Goal: Transaction & Acquisition: Purchase product/service

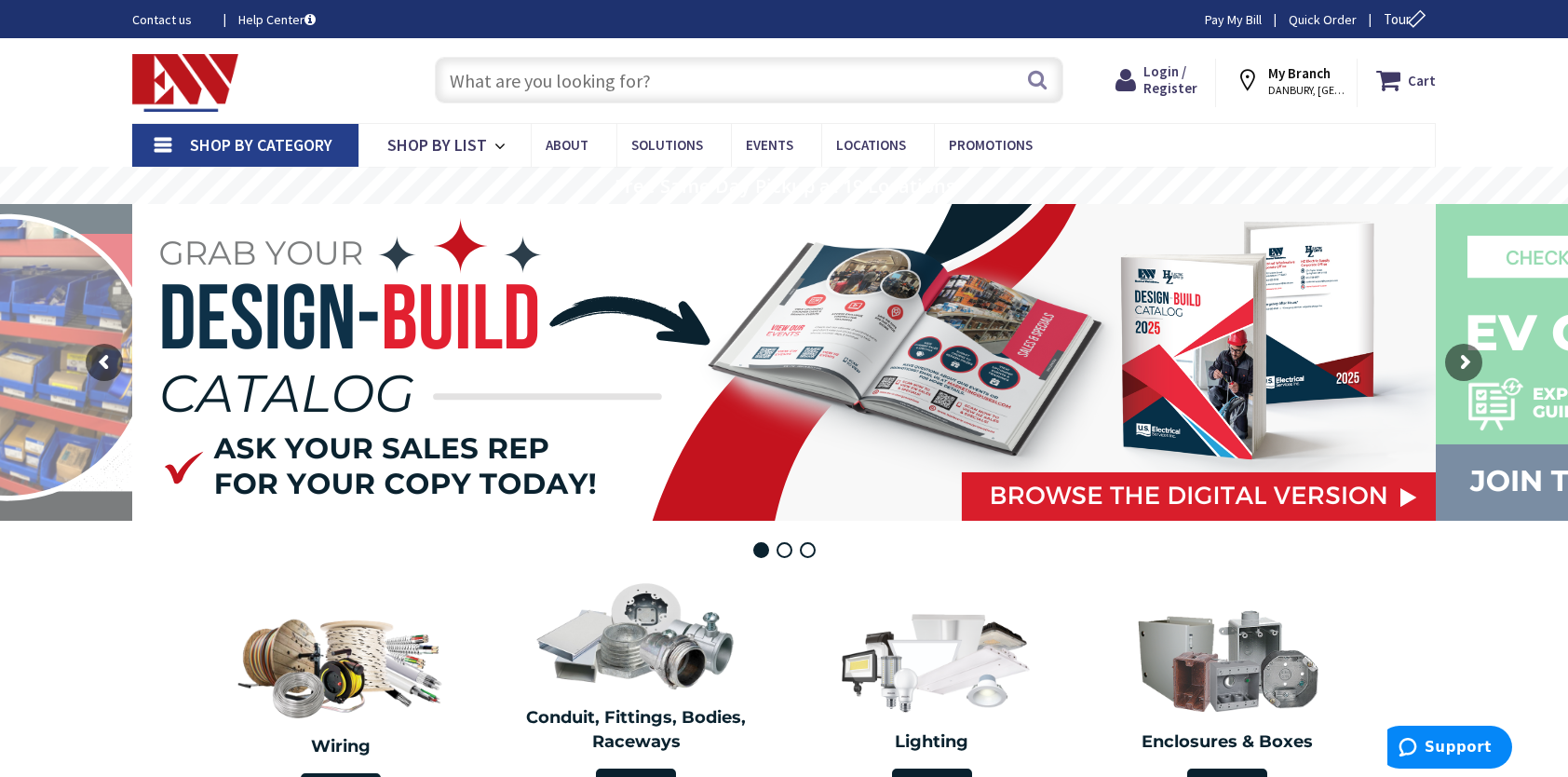
click at [563, 74] on input "text" at bounding box center [749, 79] width 629 height 46
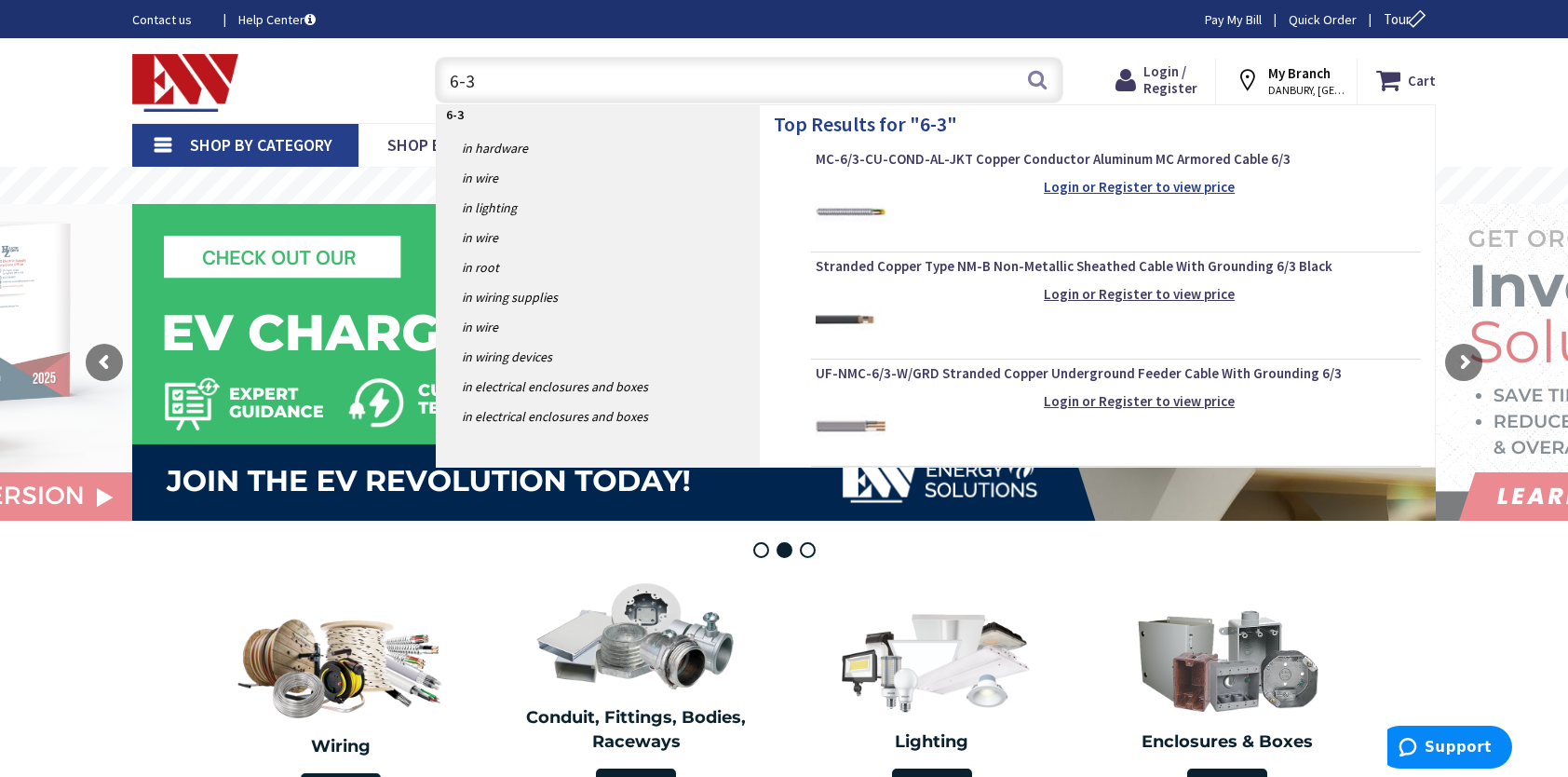
type input "6-3"
click at [1099, 184] on strong "Login or Register to view price" at bounding box center [1139, 187] width 191 height 18
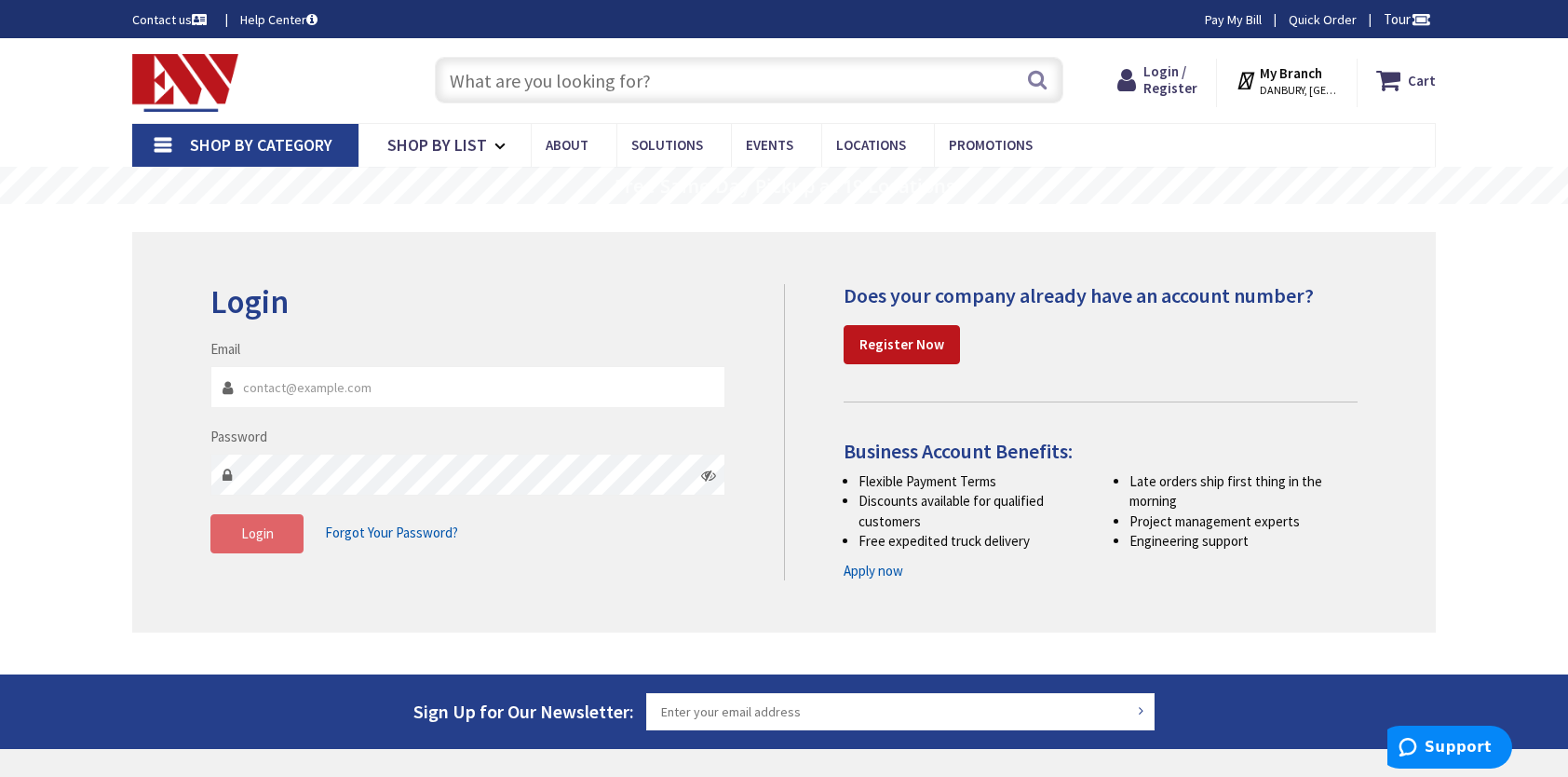
type input "mscarchilli@nyconncorp.com"
click at [253, 538] on span "Login" at bounding box center [257, 533] width 33 height 18
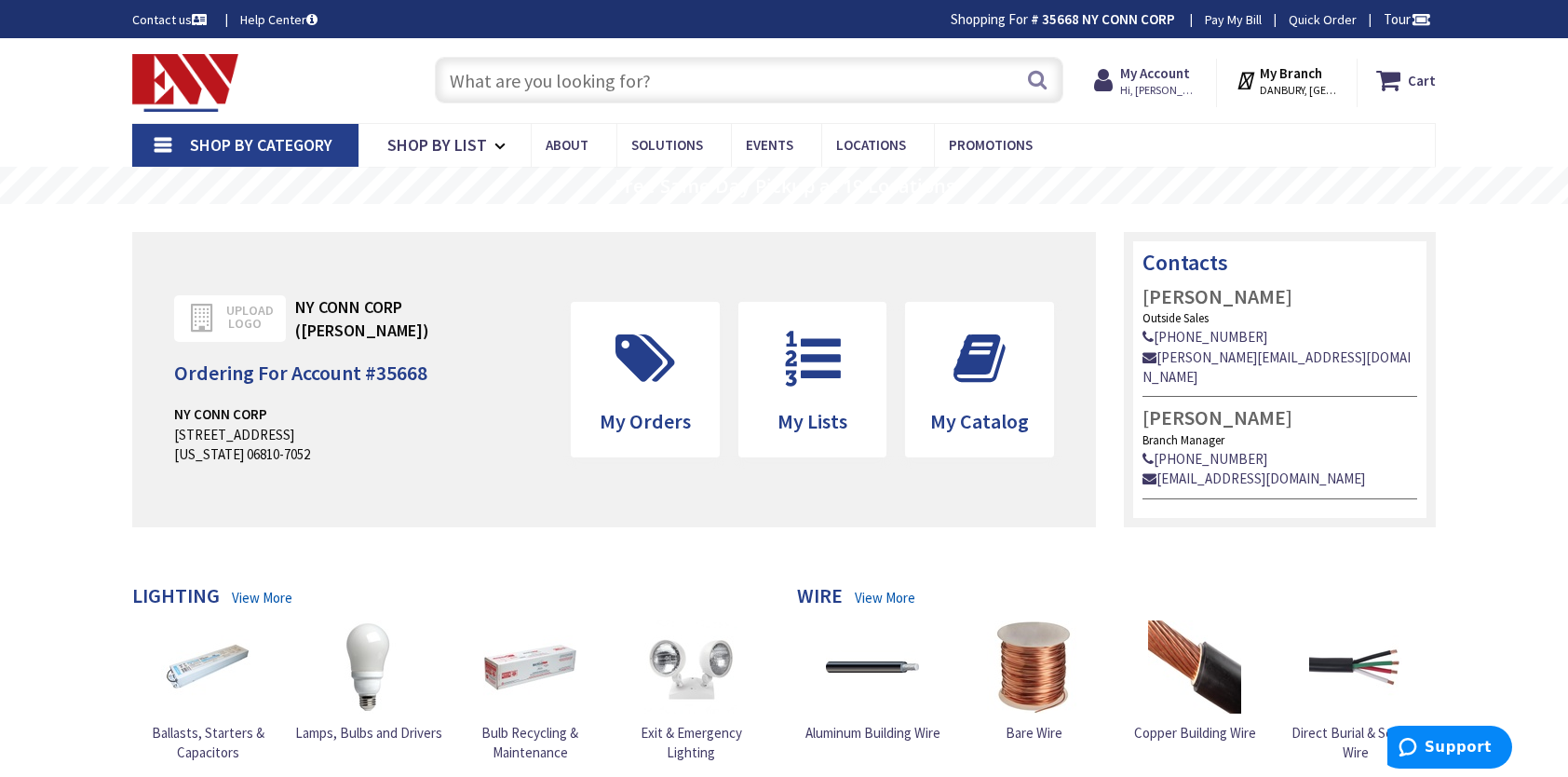
click at [506, 81] on input "text" at bounding box center [749, 79] width 629 height 46
click at [500, 79] on input "text" at bounding box center [749, 79] width 629 height 46
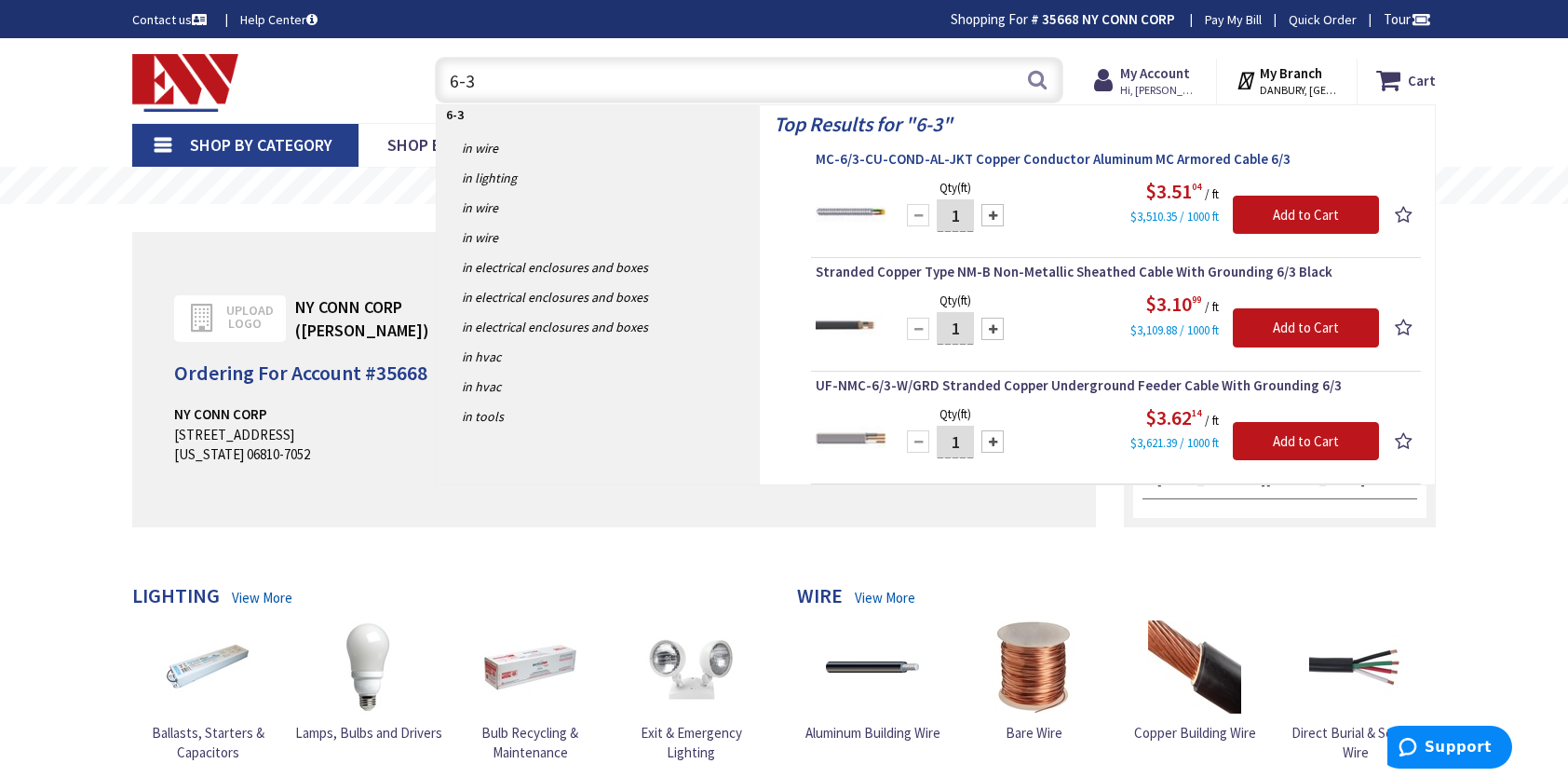
type input "6-3"
click at [853, 164] on span "MC-6/3-CU-COND-AL-JKT Copper Conductor Aluminum MC Armored Cable 6/3" at bounding box center [1116, 159] width 601 height 19
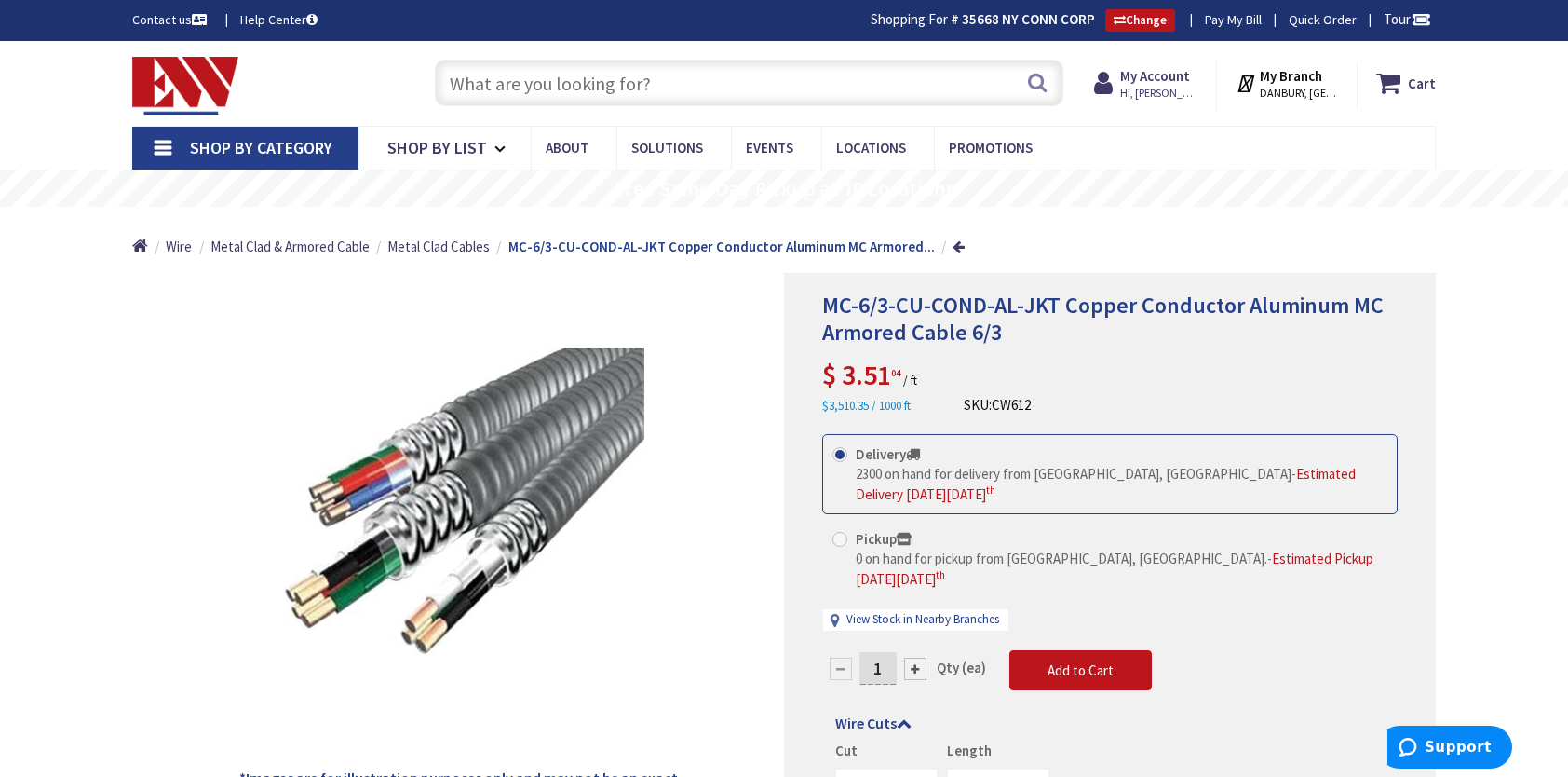
click at [522, 95] on input "text" at bounding box center [749, 82] width 629 height 46
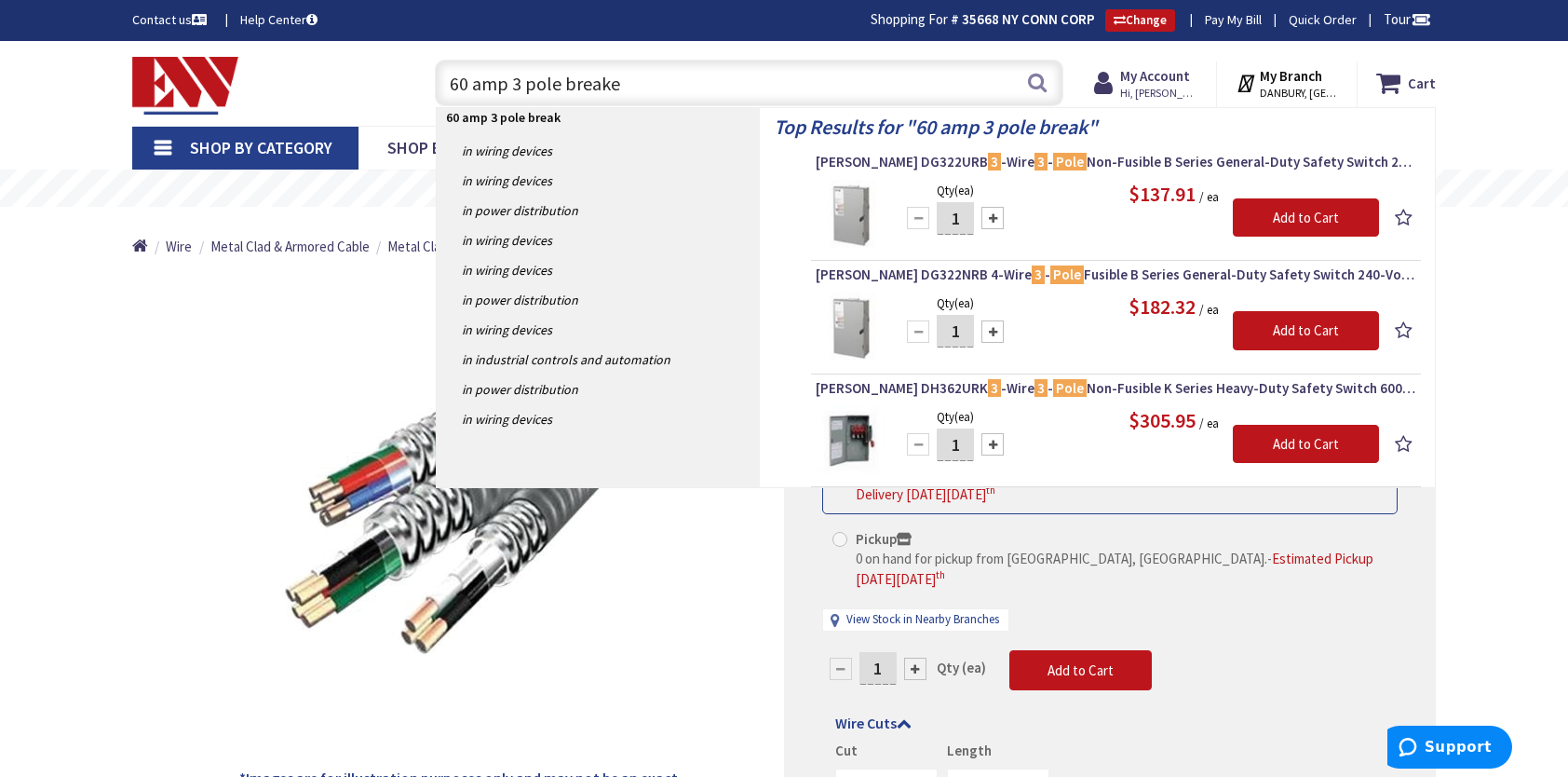
type input "60 amp 3 pole breaker"
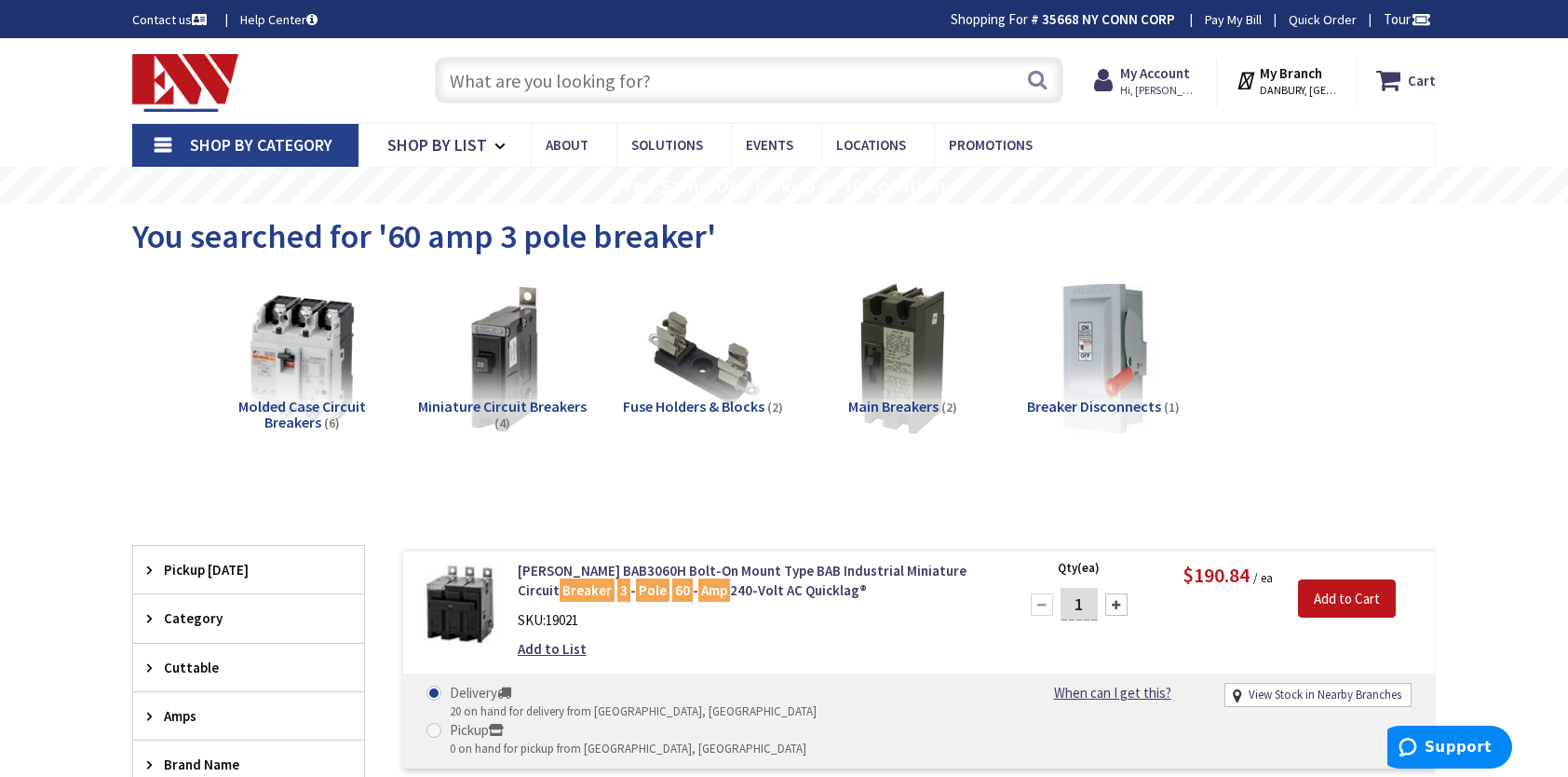
click at [284, 408] on span "Molded Case Circuit Breakers" at bounding box center [302, 414] width 128 height 36
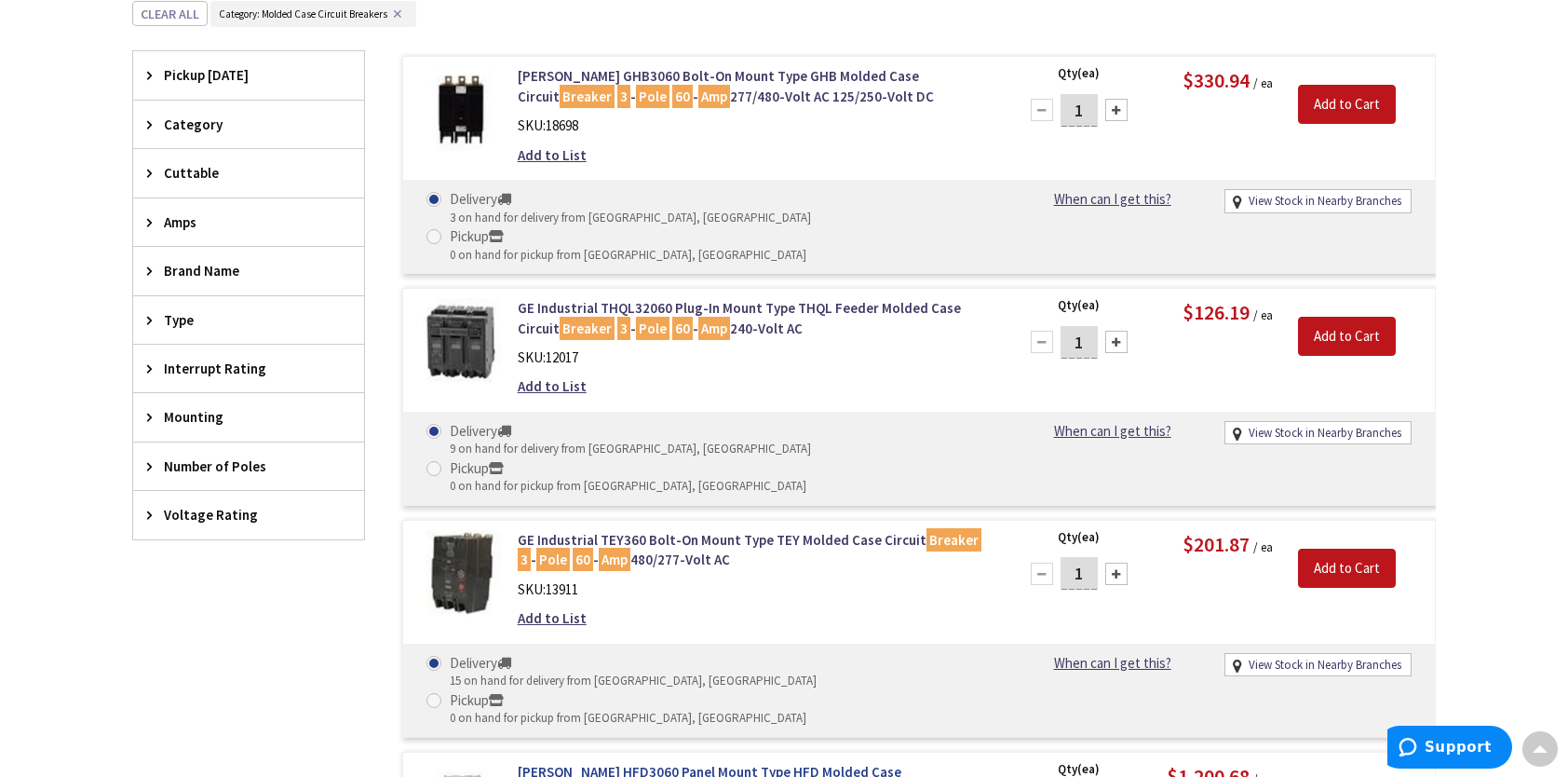
scroll to position [513, 0]
